Goal: Navigation & Orientation: Find specific page/section

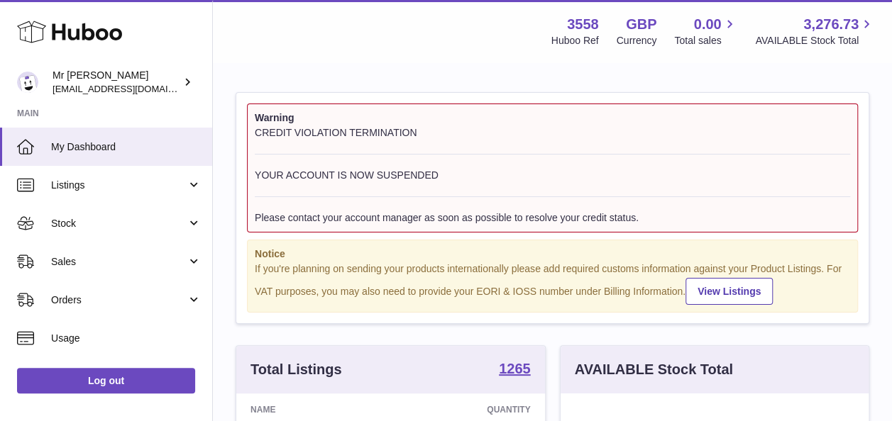
scroll to position [221, 308]
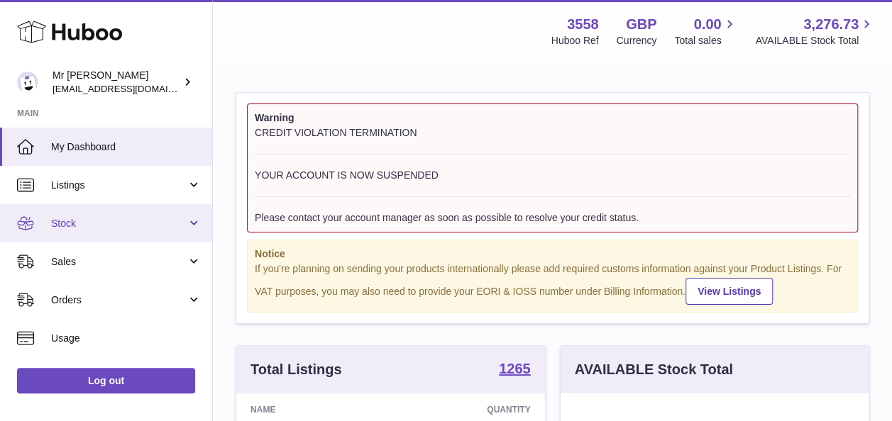
click at [76, 211] on link "Stock" at bounding box center [106, 223] width 212 height 38
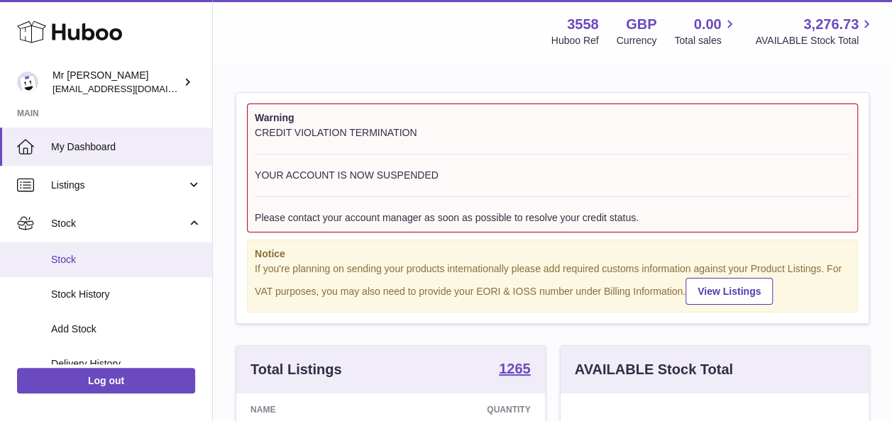
click at [67, 258] on span "Stock" at bounding box center [126, 259] width 150 height 13
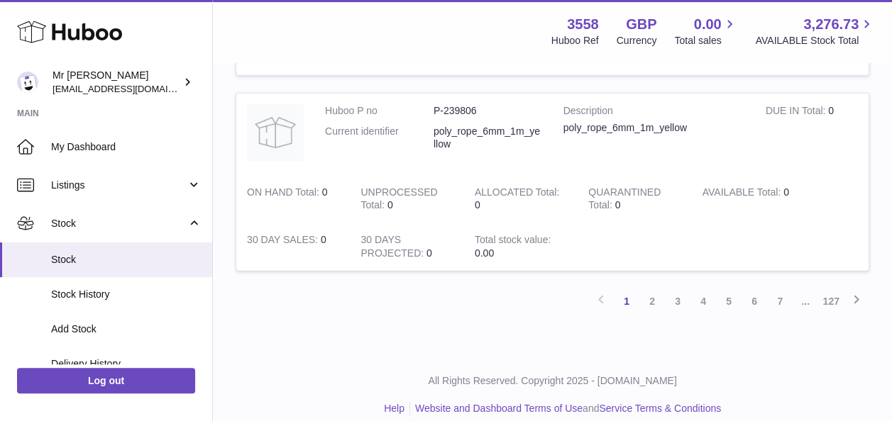
scroll to position [1938, 0]
click at [653, 288] on link "2" at bounding box center [652, 301] width 26 height 26
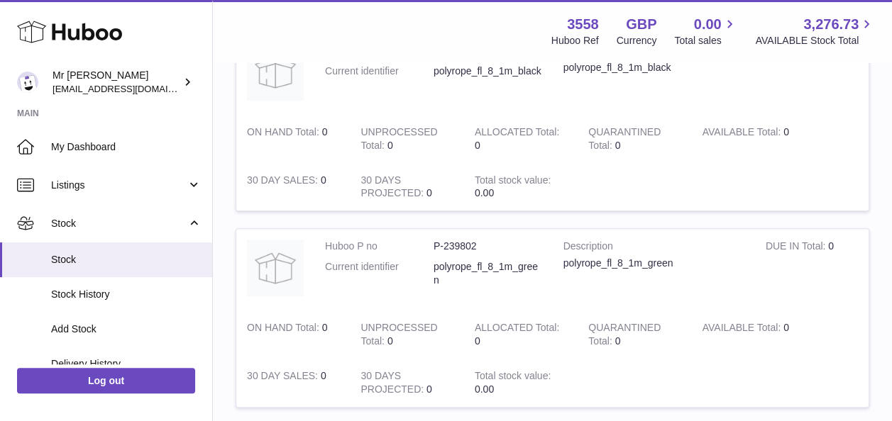
scroll to position [702, 0]
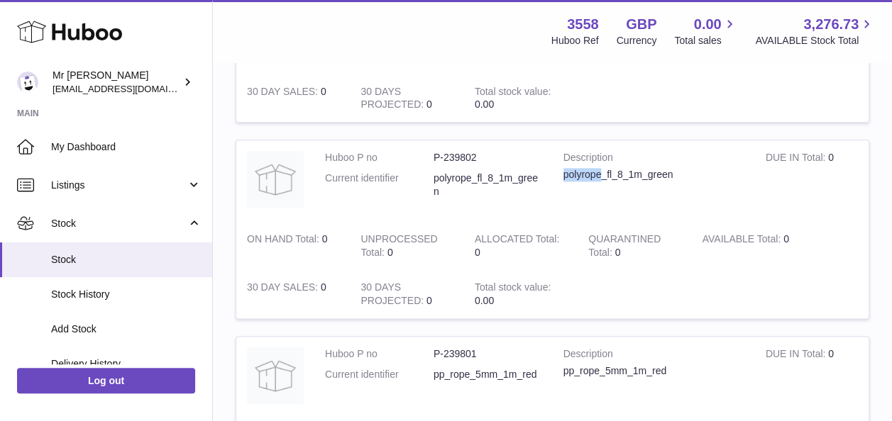
drag, startPoint x: 607, startPoint y: 173, endPoint x: 560, endPoint y: 179, distance: 47.2
click at [560, 179] on td "Description polyrope_fl_8_1m_green" at bounding box center [654, 181] width 202 height 82
copy div "polyrope"
